Goal: Transaction & Acquisition: Purchase product/service

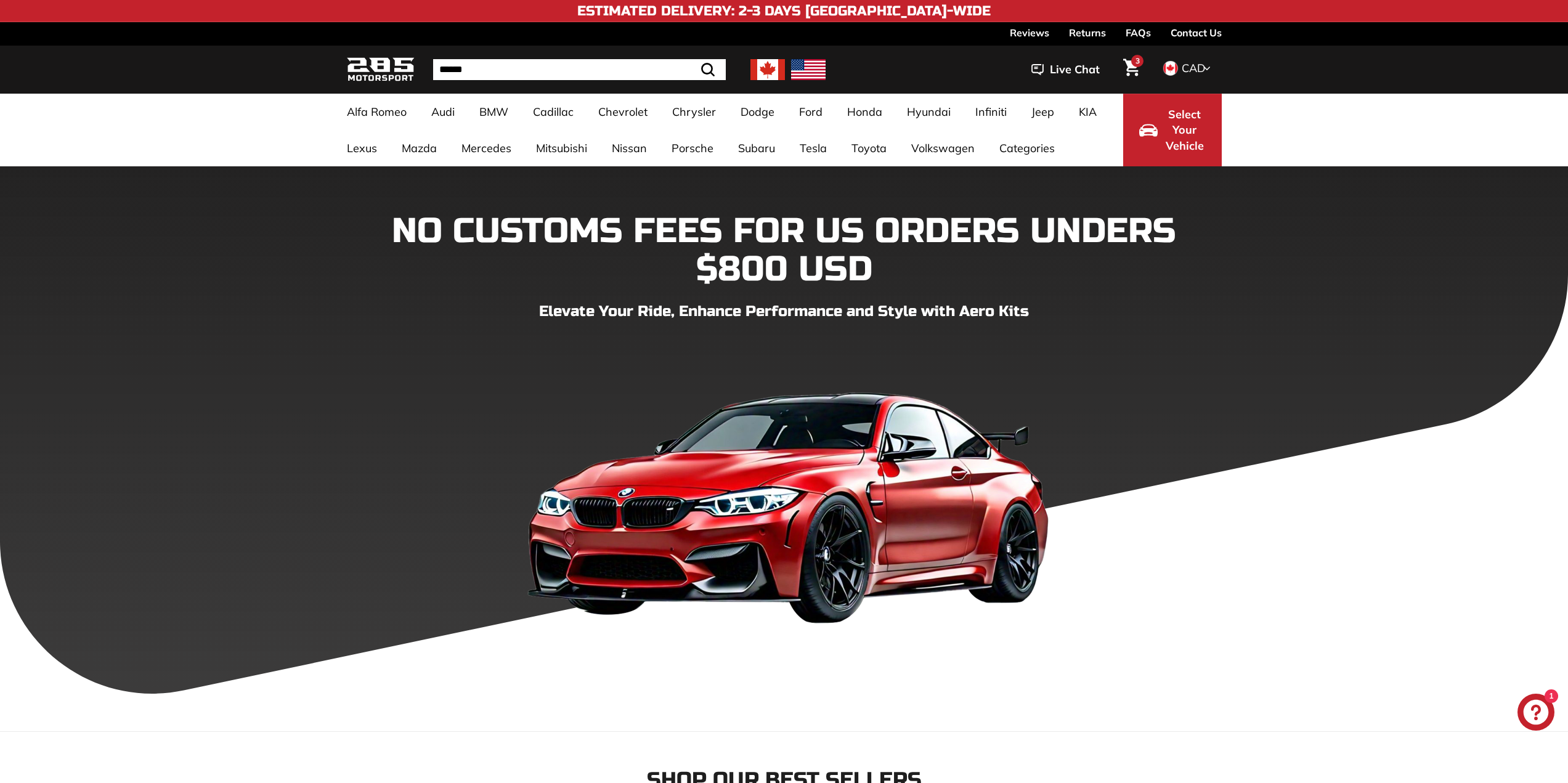
click at [1127, 65] on icon "Cart" at bounding box center [1132, 67] width 17 height 18
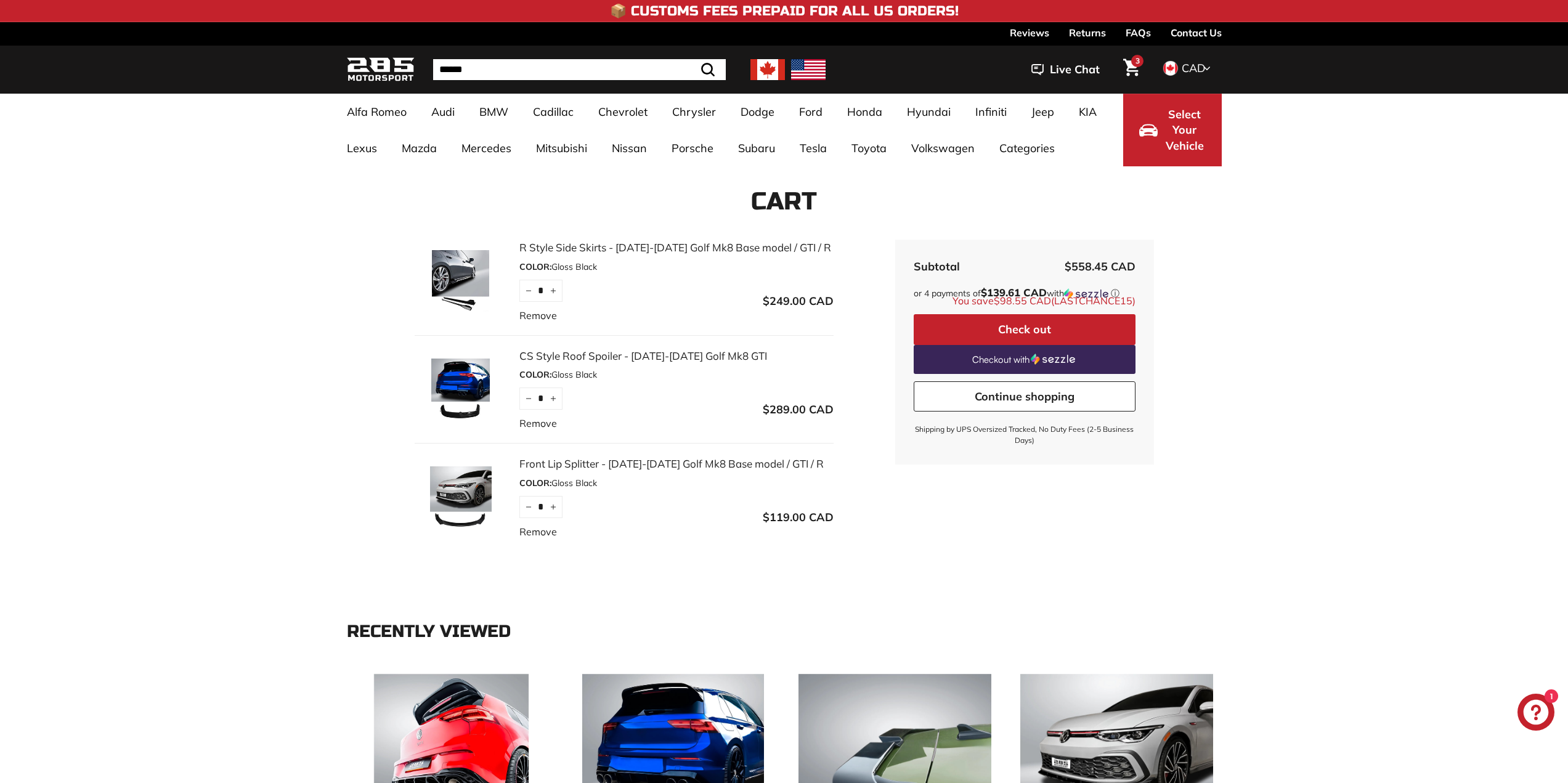
click at [461, 281] on img at bounding box center [461, 281] width 93 height 61
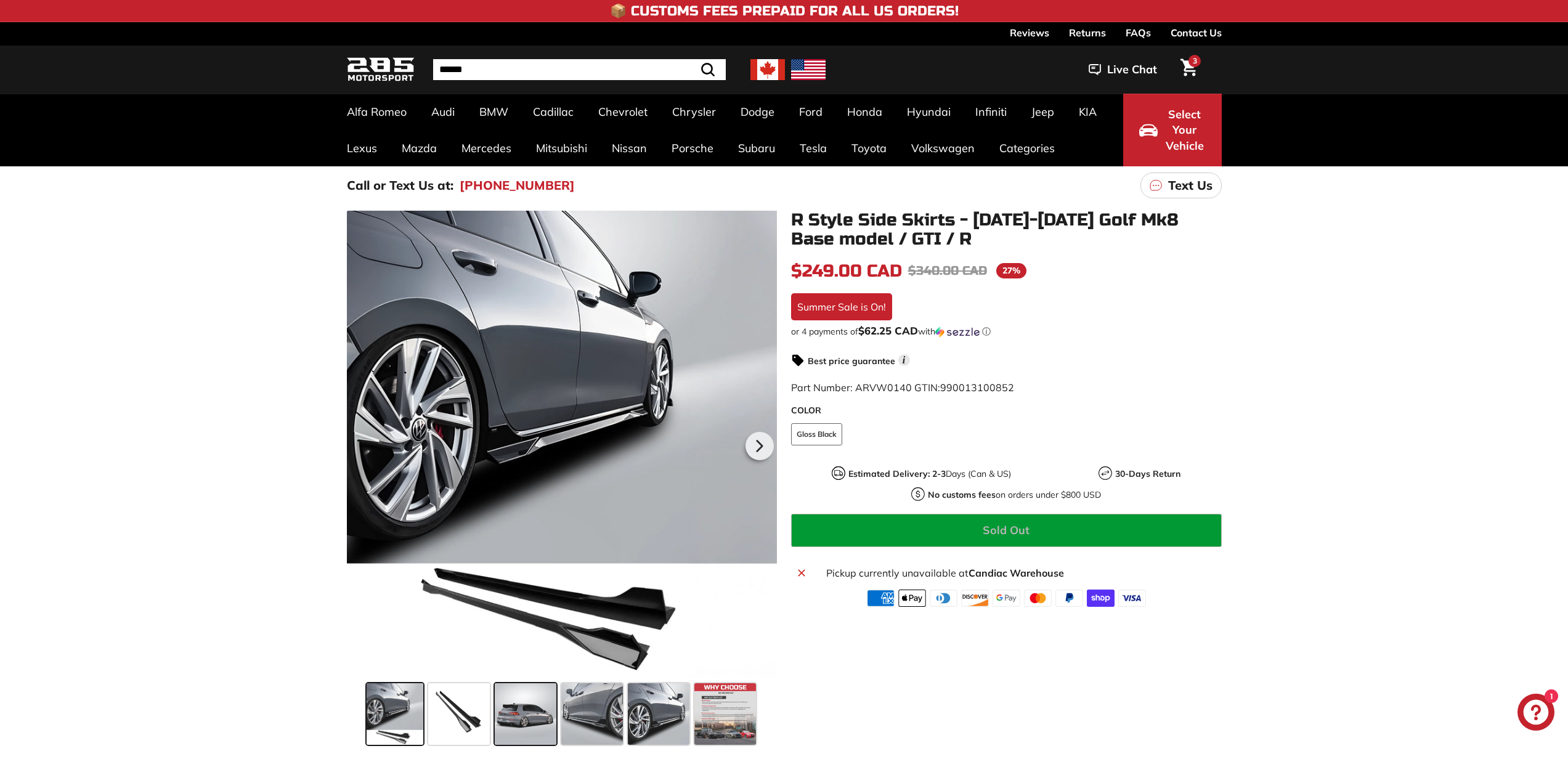
click at [506, 715] on span at bounding box center [525, 714] width 61 height 61
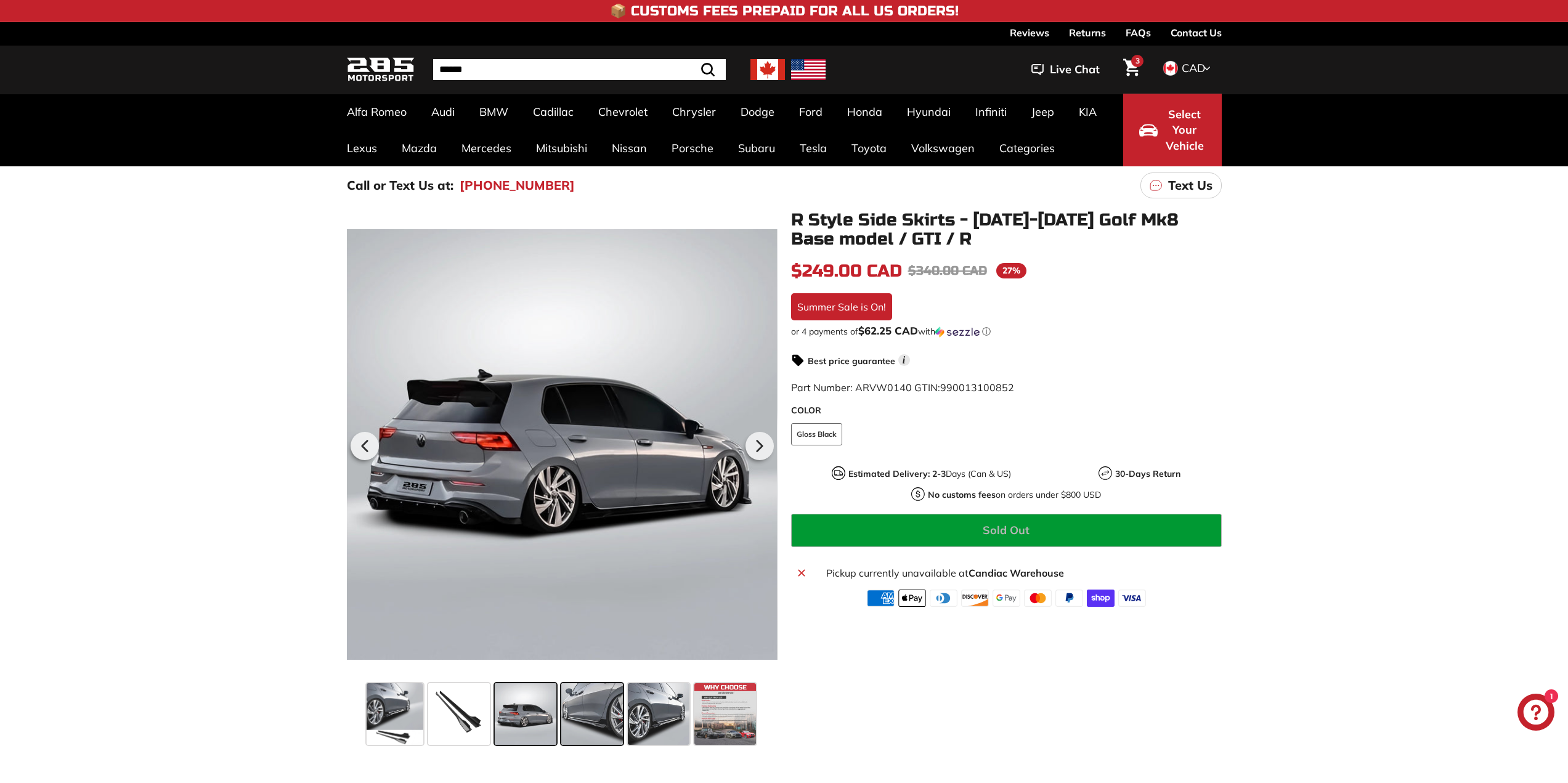
click at [611, 713] on span at bounding box center [591, 714] width 61 height 61
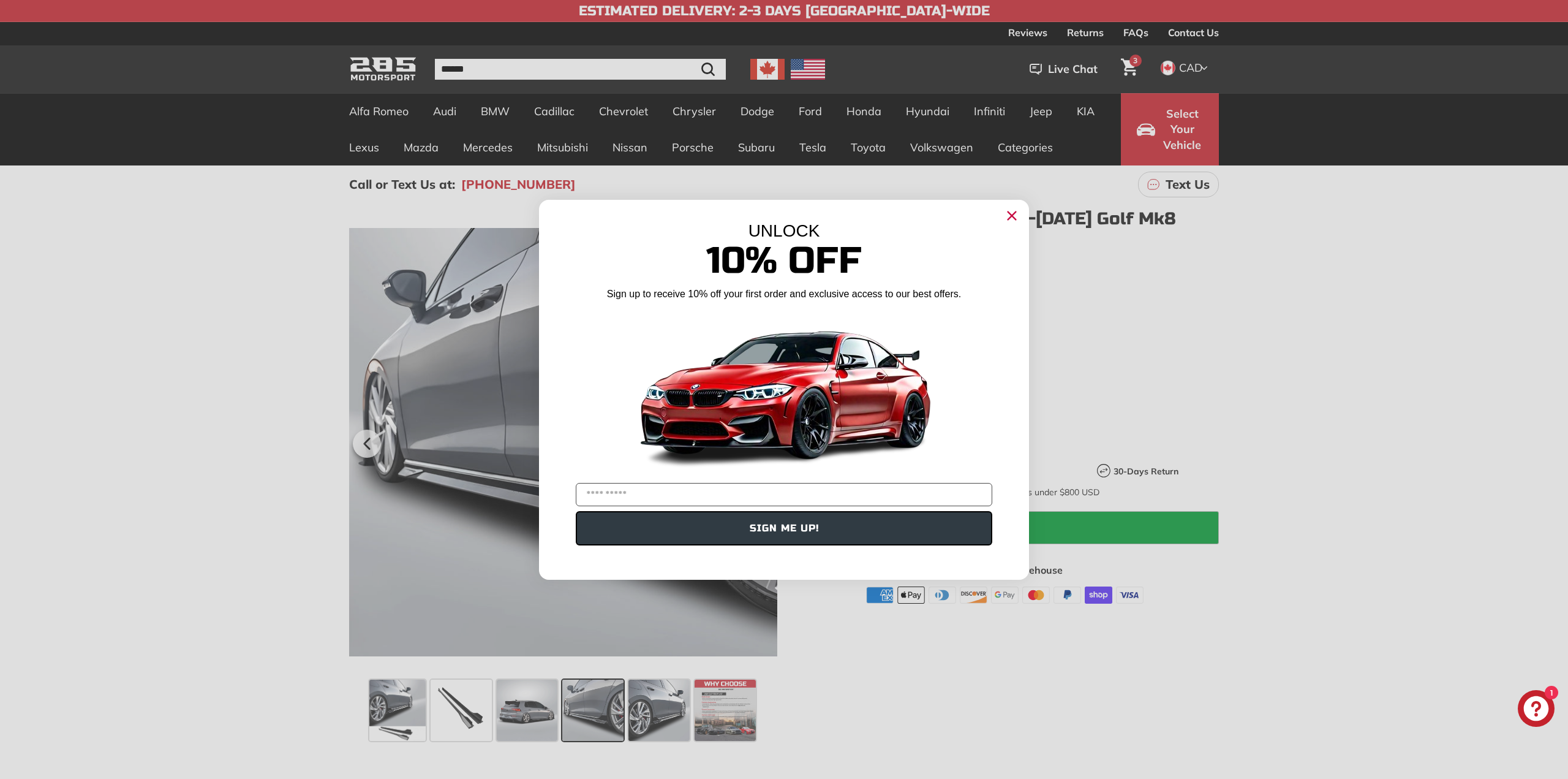
click at [1021, 222] on icon "Close dialog" at bounding box center [1012, 216] width 19 height 19
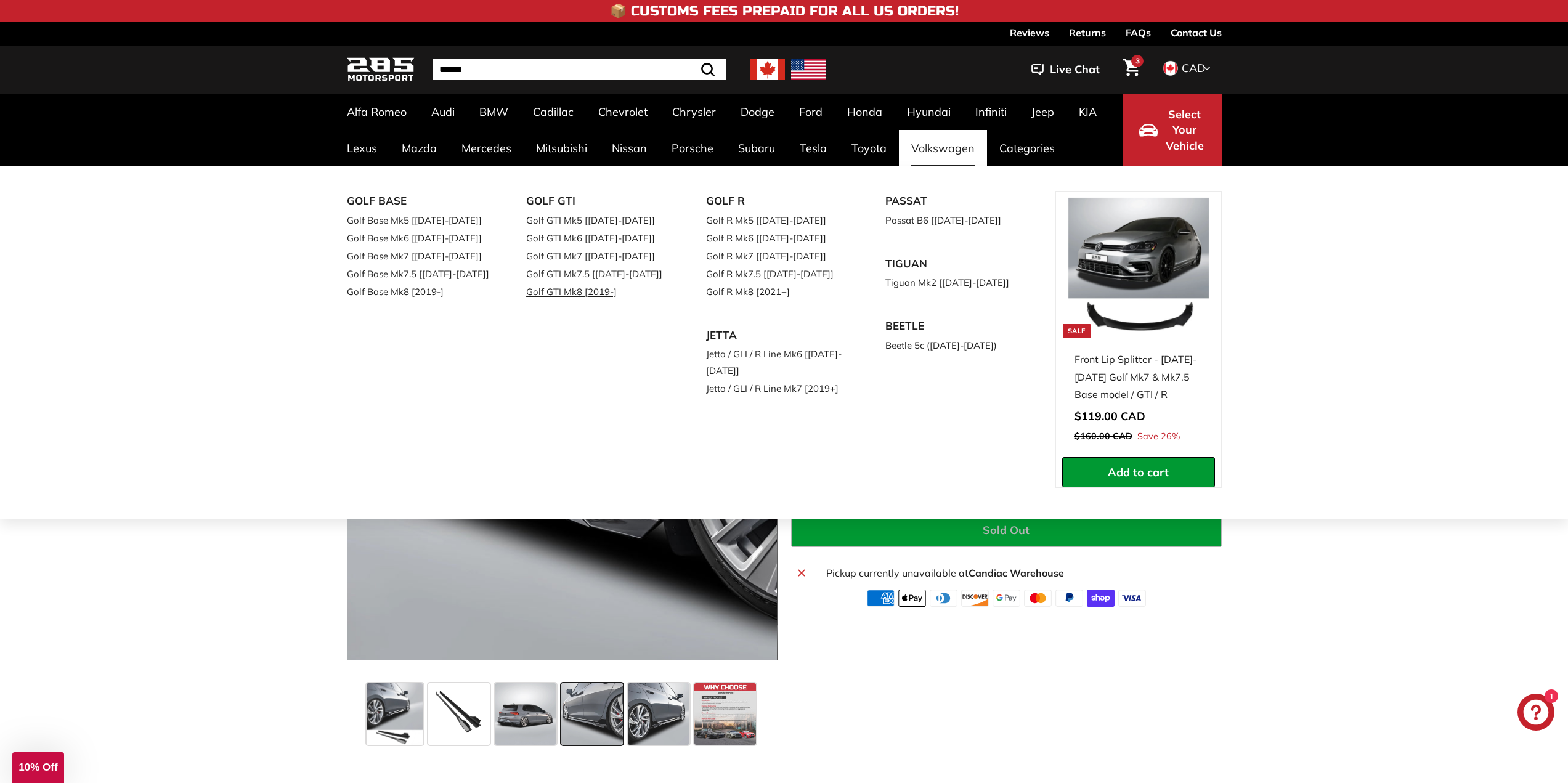
click at [547, 297] on link "Golf GTI Mk8 [2019-]" at bounding box center [599, 292] width 146 height 18
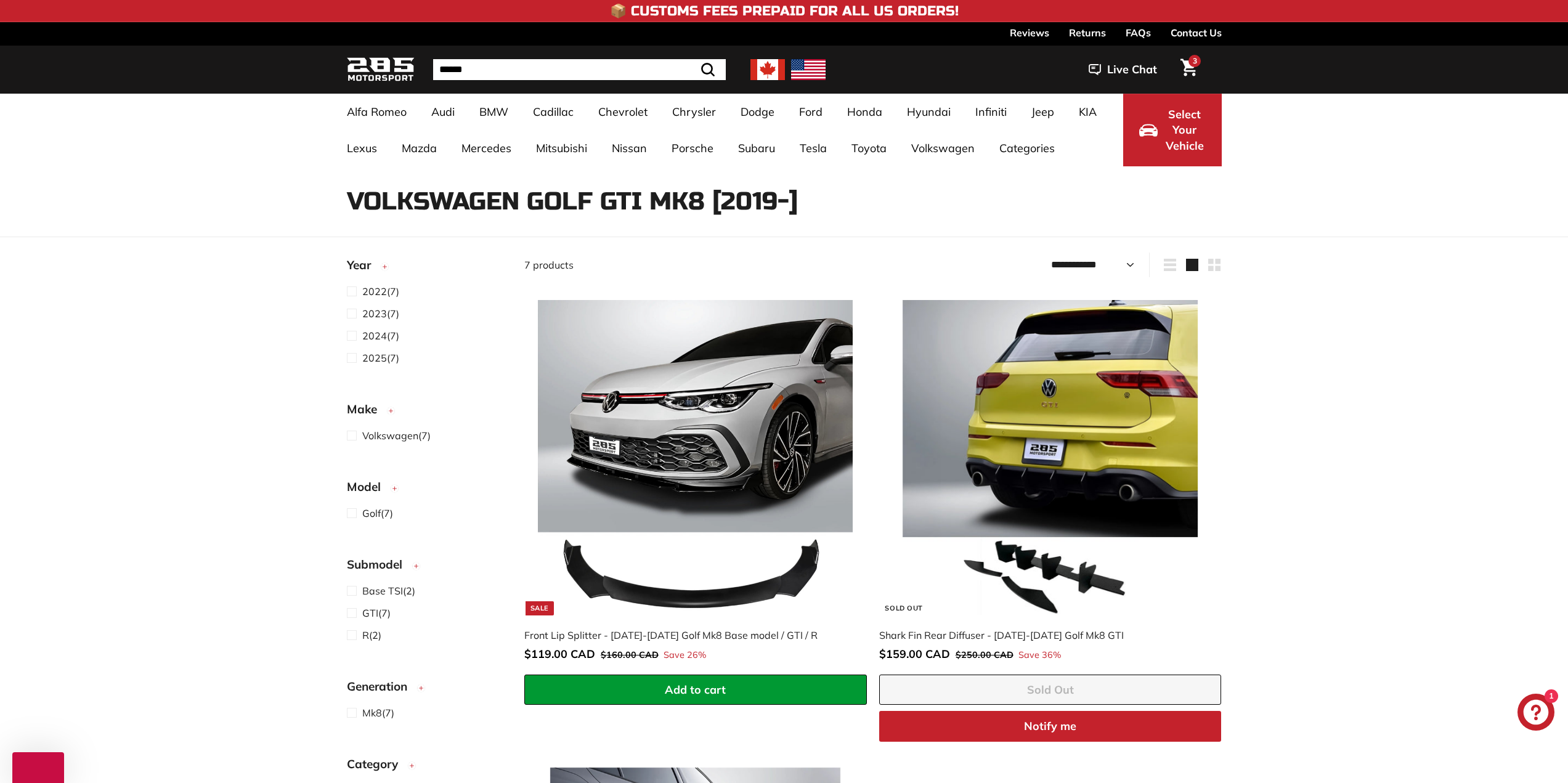
select select "**********"
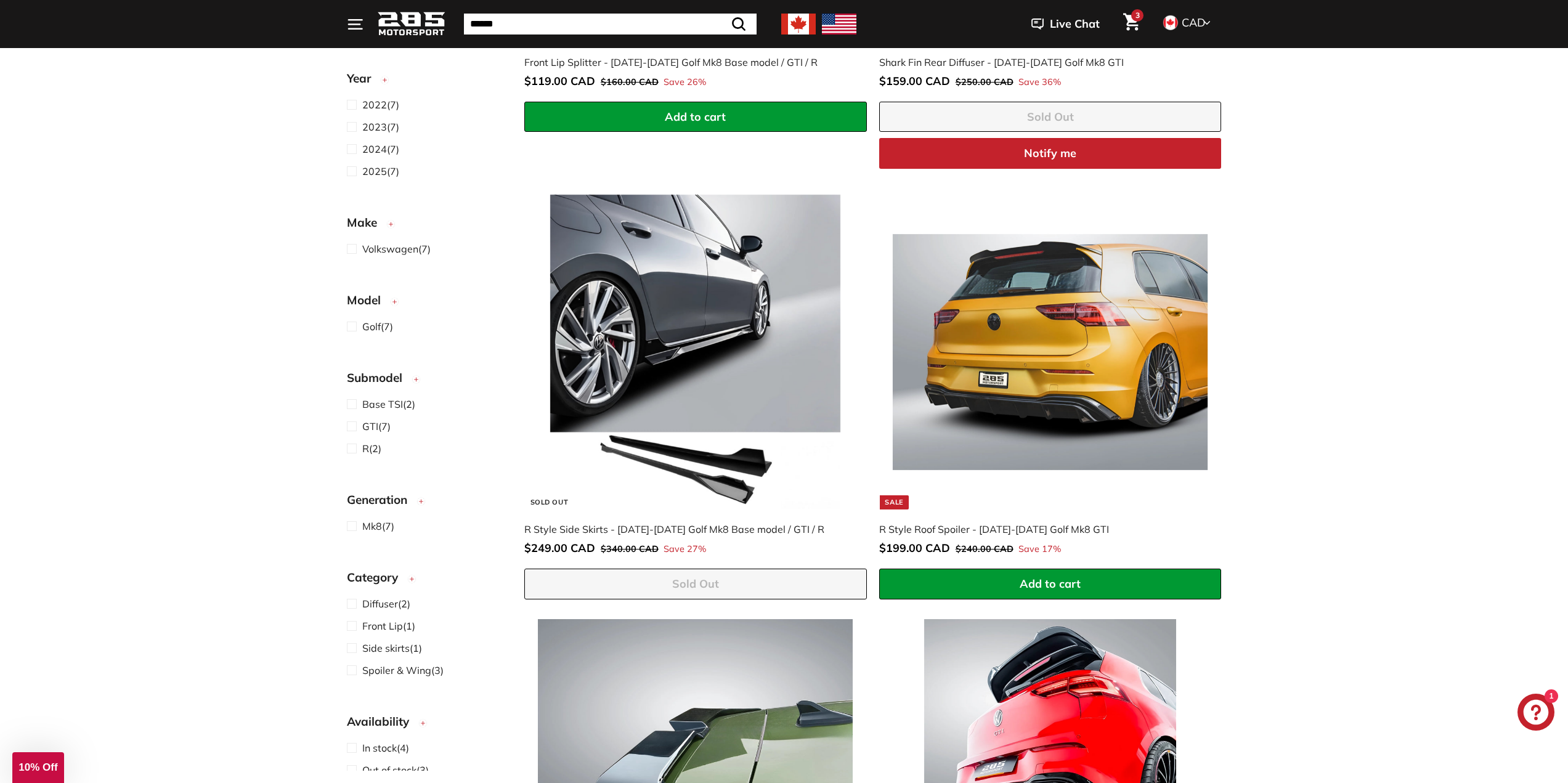
scroll to position [943, 0]
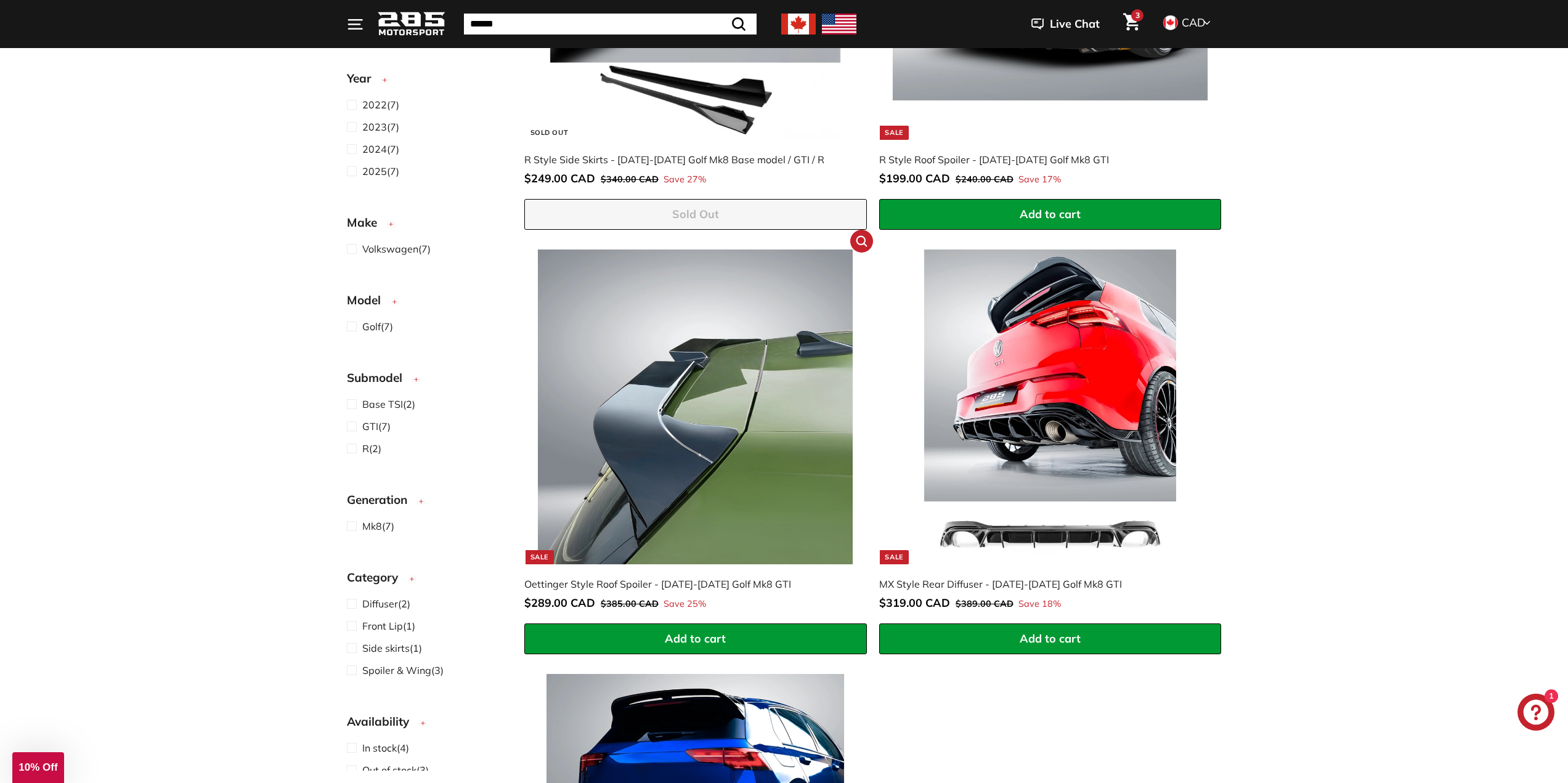
click at [676, 400] on img at bounding box center [695, 407] width 315 height 315
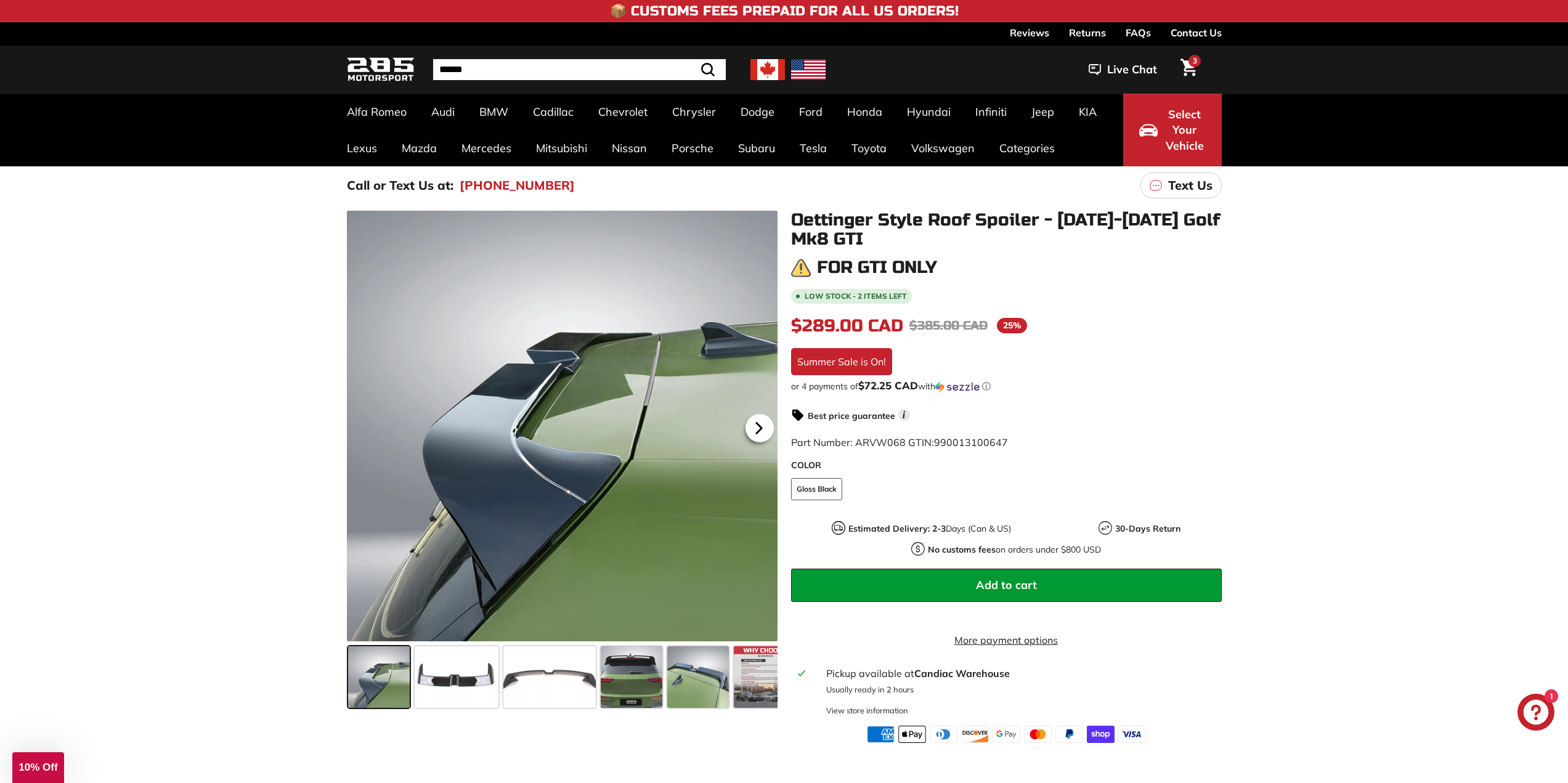
click at [770, 437] on icon at bounding box center [759, 428] width 28 height 28
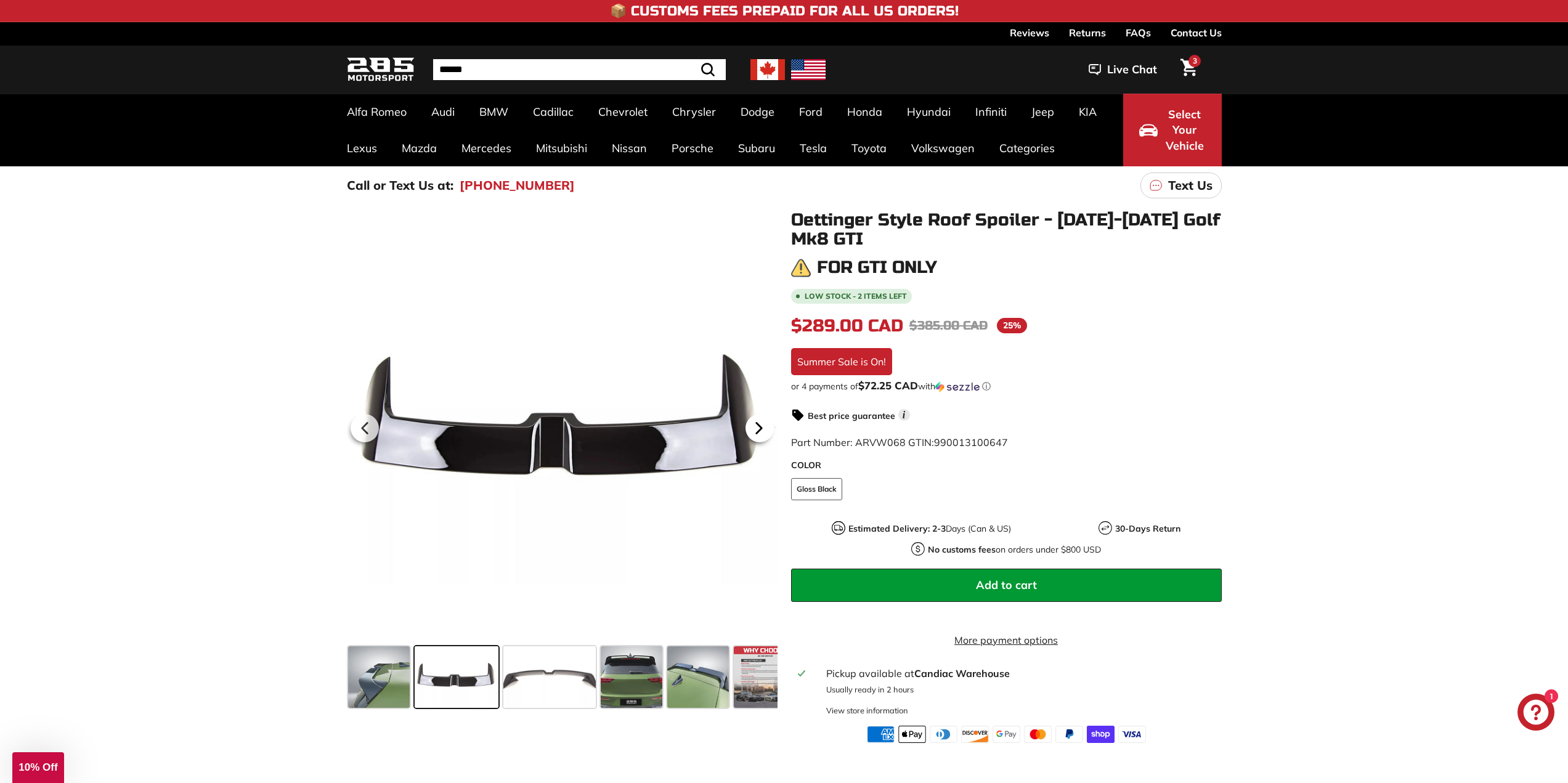
click at [770, 437] on icon at bounding box center [759, 428] width 28 height 28
